Goal: Task Accomplishment & Management: Complete application form

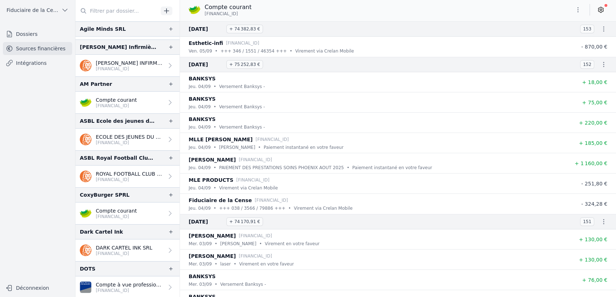
scroll to position [81, 0]
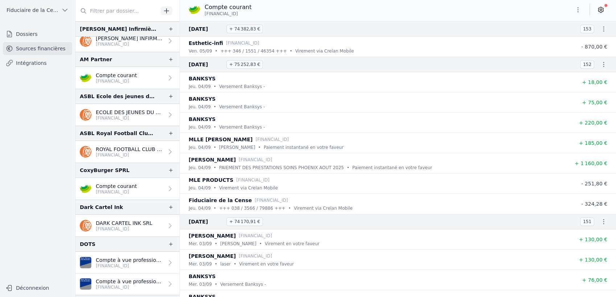
click at [135, 194] on link "Compte courant [FINANCIAL_ID]" at bounding box center [127, 189] width 104 height 22
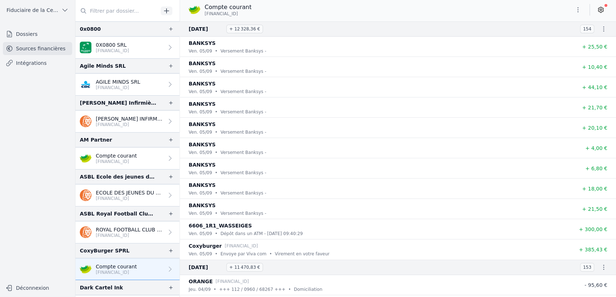
click at [138, 154] on link "Compte courant [FINANCIAL_ID]" at bounding box center [127, 159] width 104 height 22
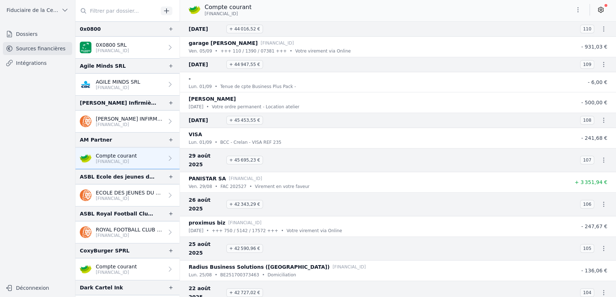
click at [22, 36] on link "Dossiers" at bounding box center [37, 34] width 69 height 13
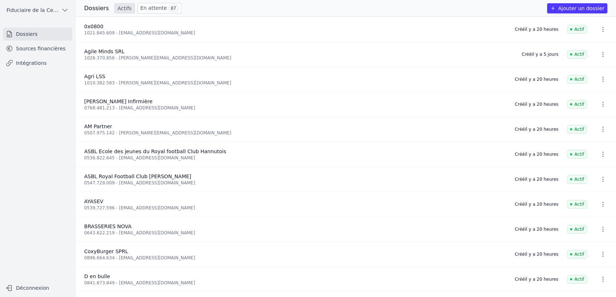
click at [570, 10] on button "Ajouter un dossier" at bounding box center [577, 8] width 60 height 10
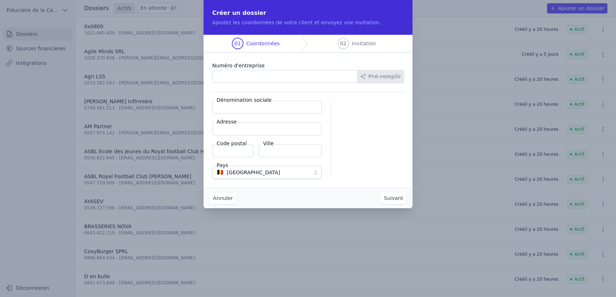
paste input "1025.539.428"
click at [382, 81] on button "Pré-remplir" at bounding box center [380, 76] width 46 height 13
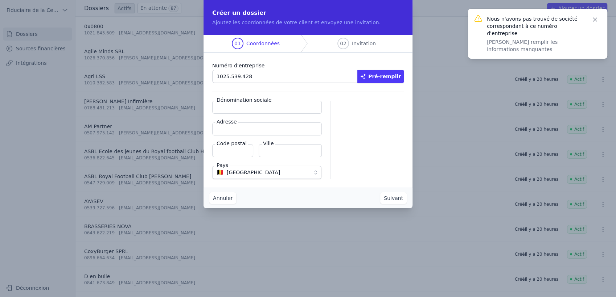
click at [365, 148] on div at bounding box center [371, 140] width 65 height 78
click at [594, 19] on icon "button" at bounding box center [595, 20] width 4 height 4
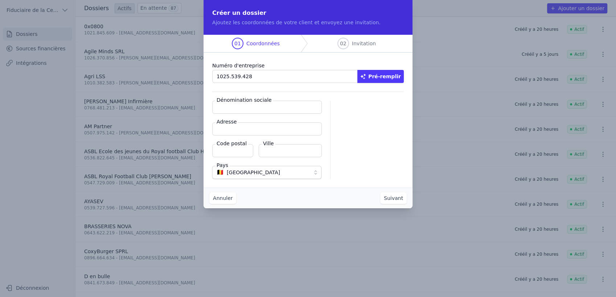
click at [218, 76] on input "1025.539.428" at bounding box center [284, 76] width 145 height 13
type input "1025.539.428"
click at [375, 80] on button "Pré-remplir" at bounding box center [380, 76] width 46 height 13
